Goal: Information Seeking & Learning: Learn about a topic

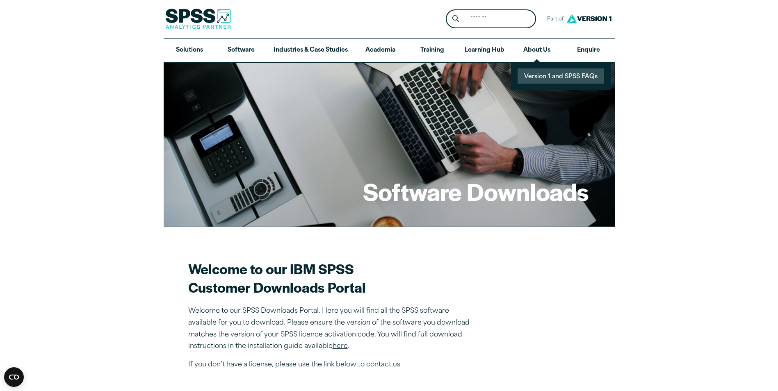
click at [538, 80] on link "Version 1 and SPSS FAQs" at bounding box center [560, 75] width 86 height 15
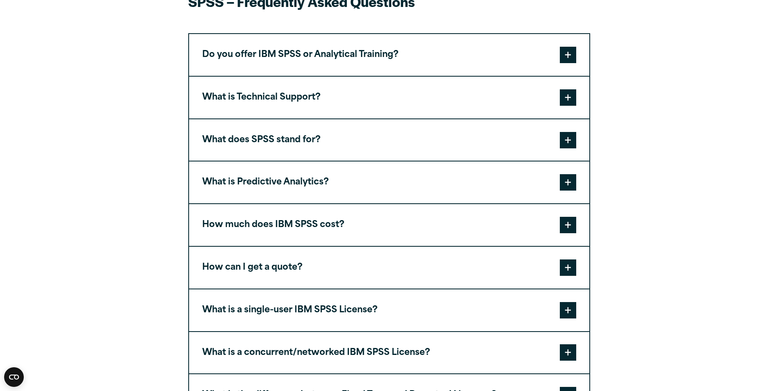
scroll to position [271, 0]
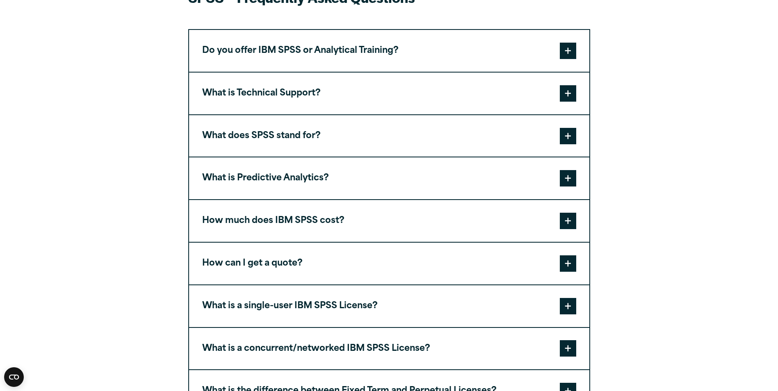
click at [557, 48] on button "Do you offer IBM SPSS or Analytical Training?" at bounding box center [389, 51] width 400 height 42
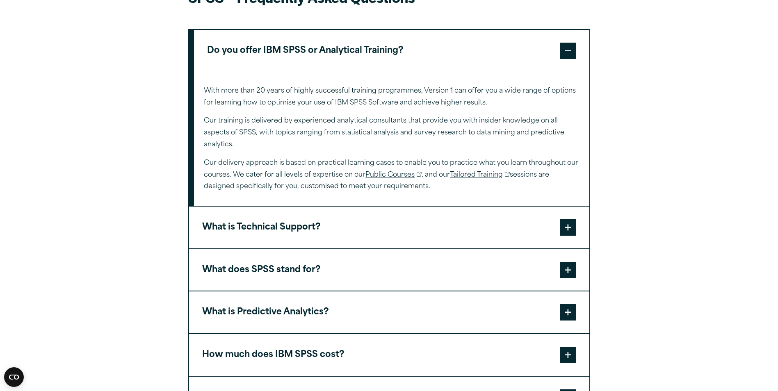
click at [564, 50] on span at bounding box center [568, 51] width 16 height 16
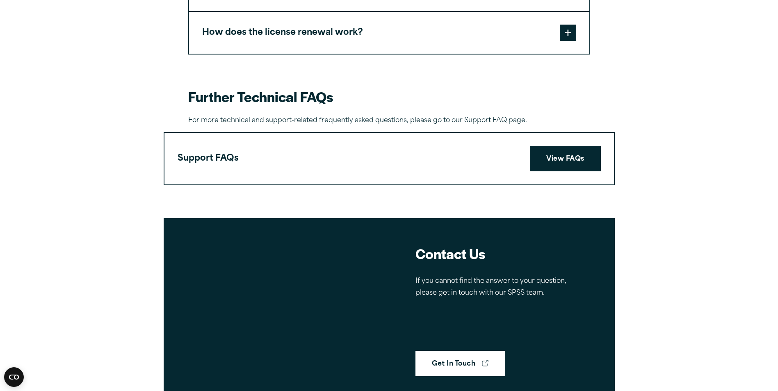
scroll to position [678, 0]
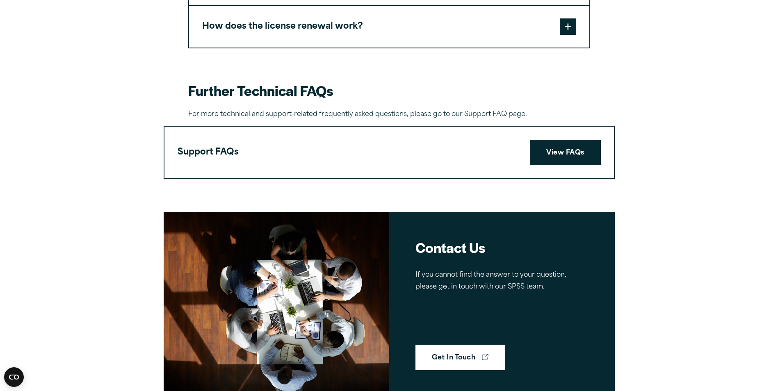
click at [539, 168] on div "Support FAQs View FAQs" at bounding box center [388, 153] width 449 height 52
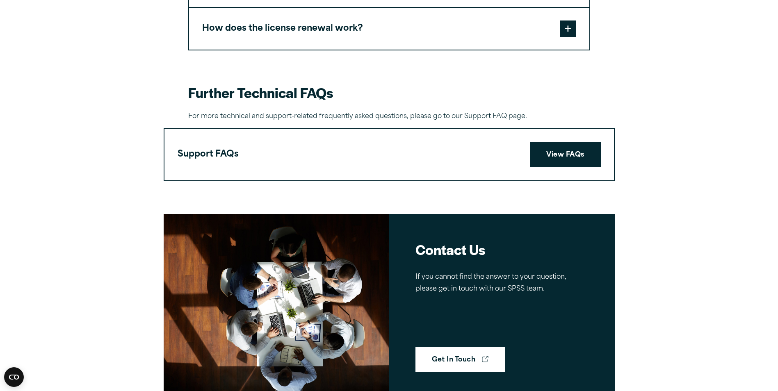
scroll to position [676, 0]
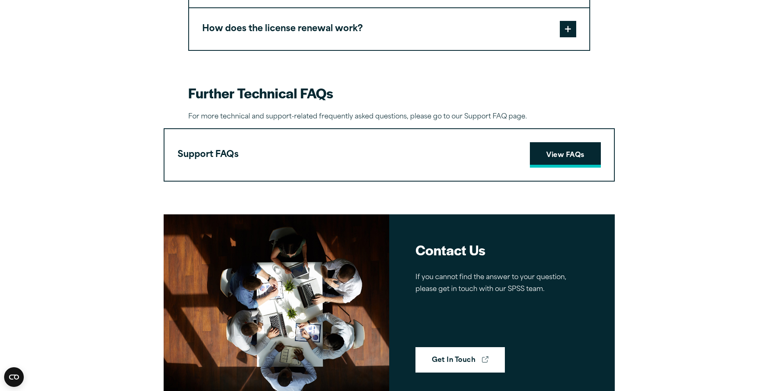
click at [558, 146] on link "View FAQs" at bounding box center [565, 154] width 71 height 25
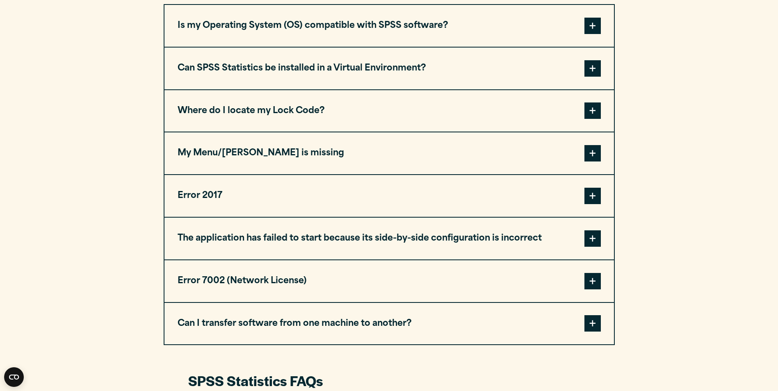
scroll to position [428, 0]
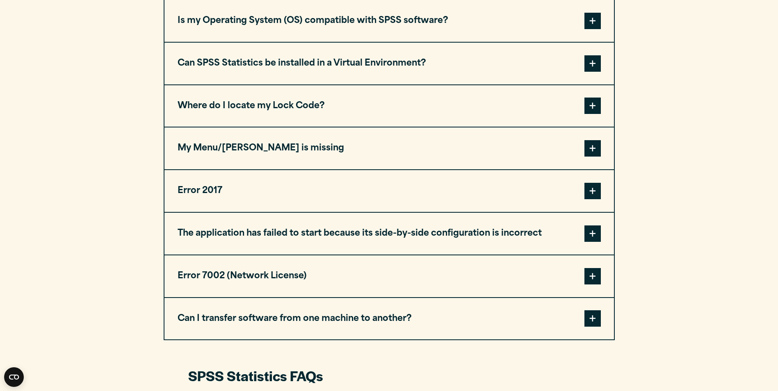
click at [587, 102] on span at bounding box center [592, 106] width 16 height 16
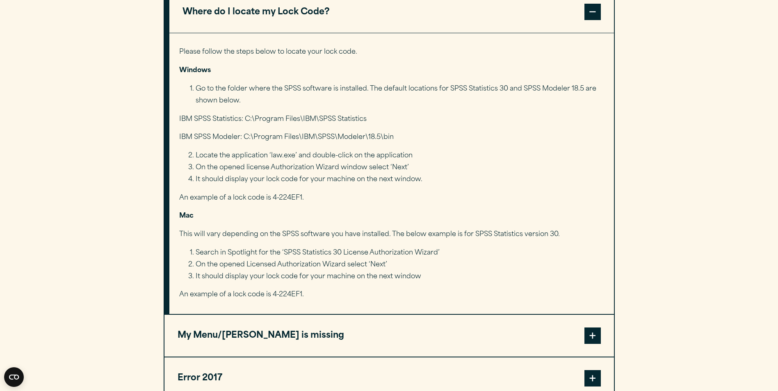
scroll to position [521, 0]
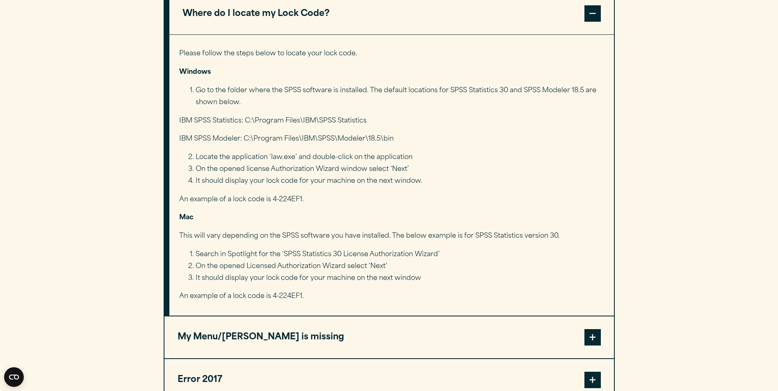
click at [582, 170] on li "On the opened license Authorization Wizard window select ‘Next’" at bounding box center [399, 170] width 407 height 12
